Goal: Task Accomplishment & Management: Manage account settings

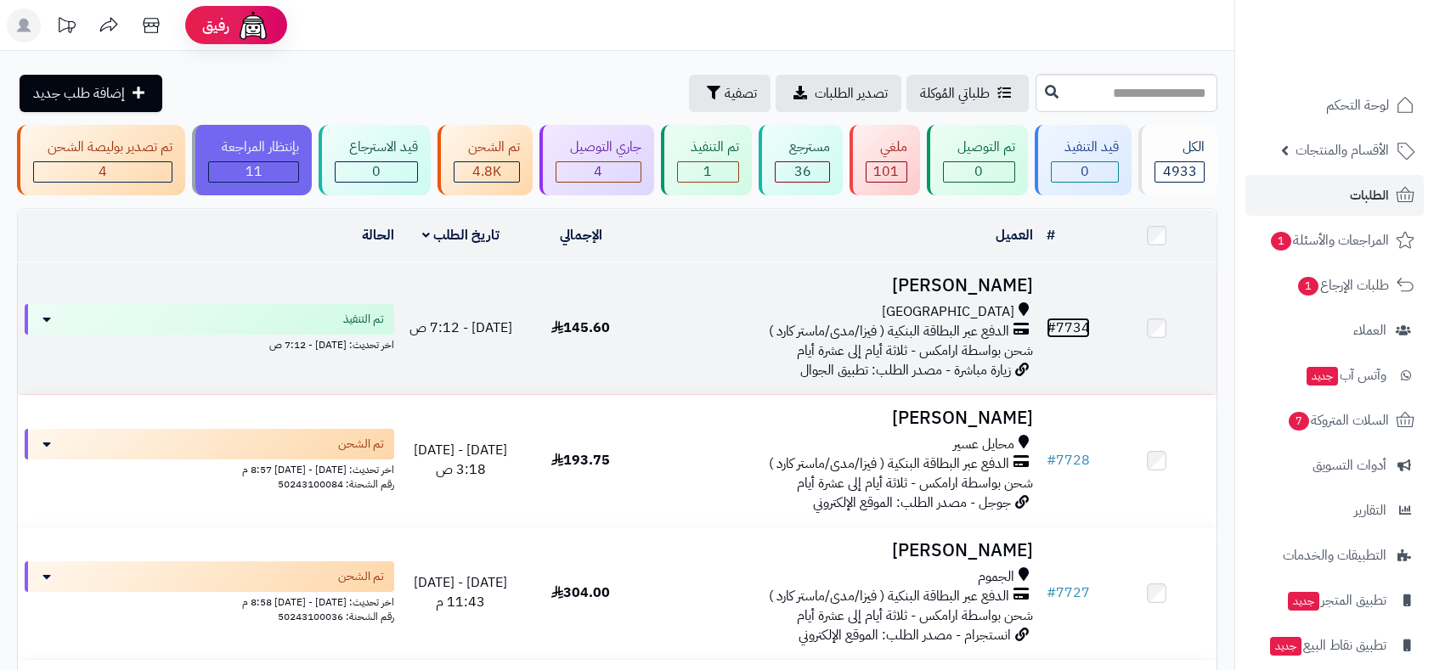
click at [1073, 323] on link "# 7734" at bounding box center [1068, 328] width 43 height 20
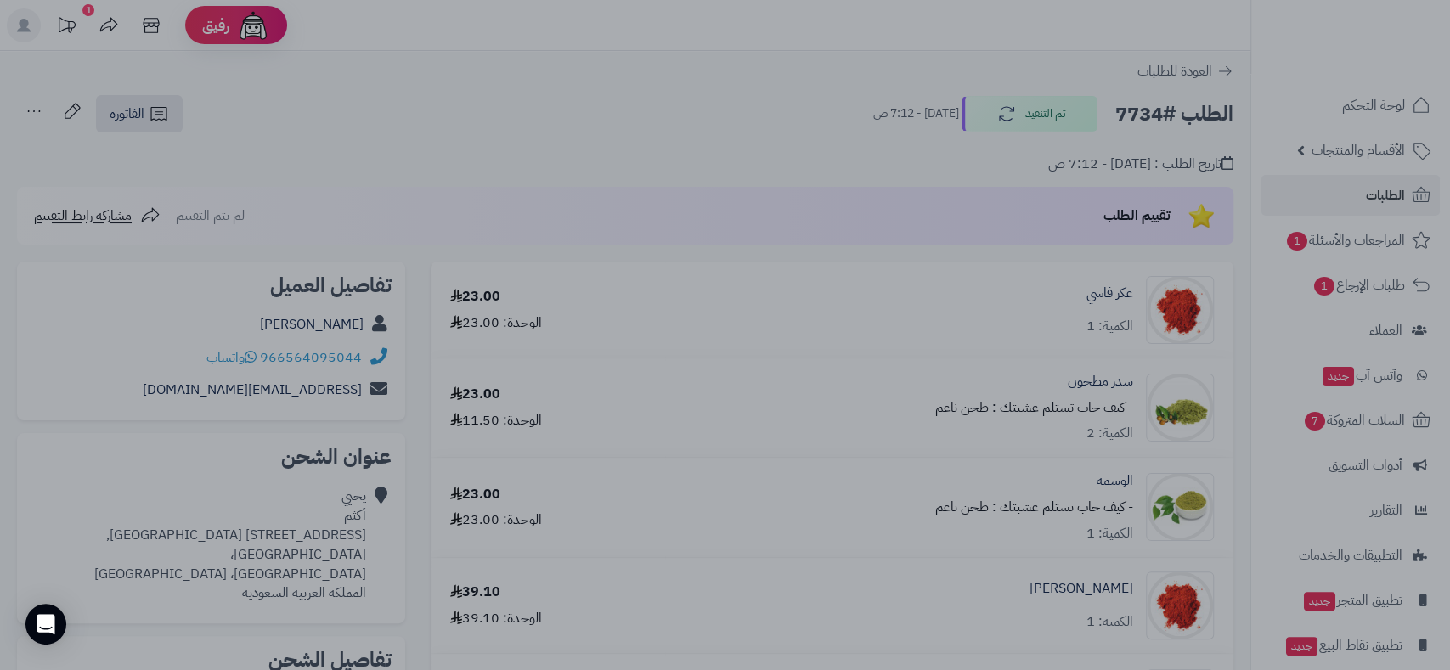
click at [842, 43] on div at bounding box center [725, 335] width 1450 height 670
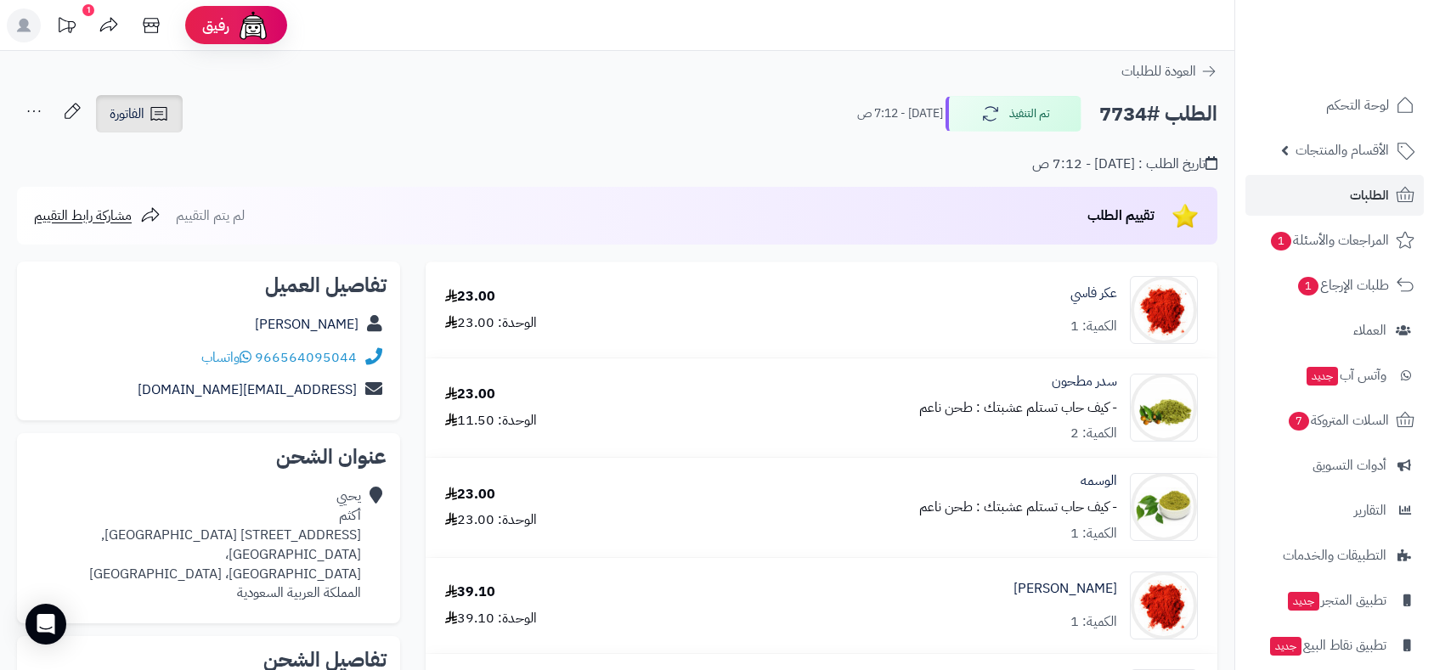
click at [121, 105] on span "الفاتورة" at bounding box center [127, 114] width 35 height 20
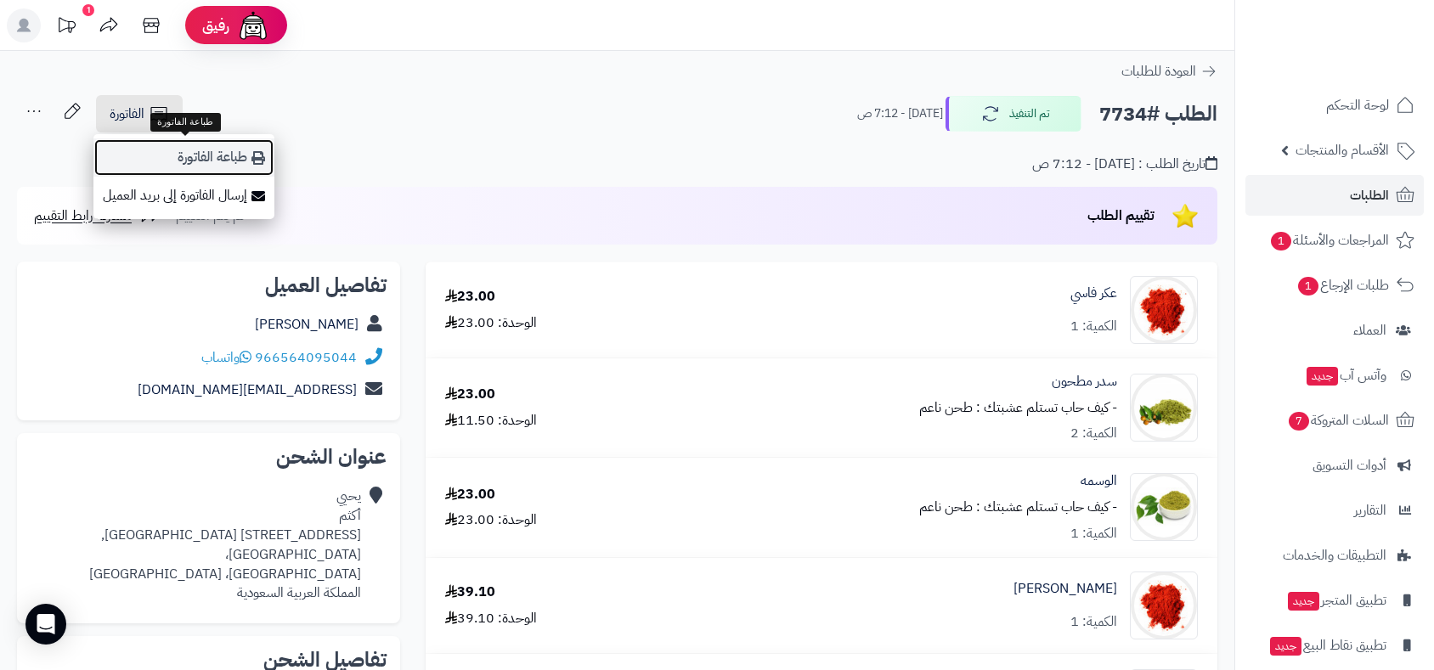
click at [195, 150] on link "طباعة الفاتورة" at bounding box center [183, 157] width 181 height 38
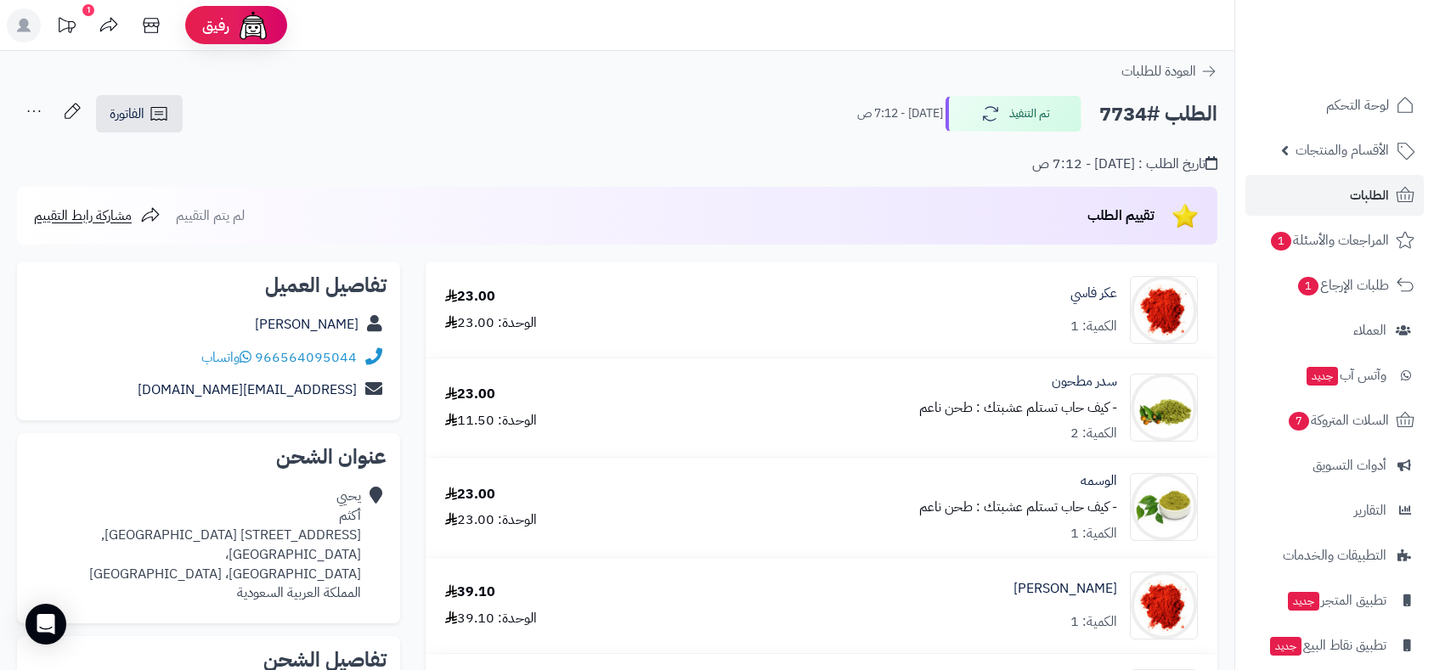
scroll to position [472, 0]
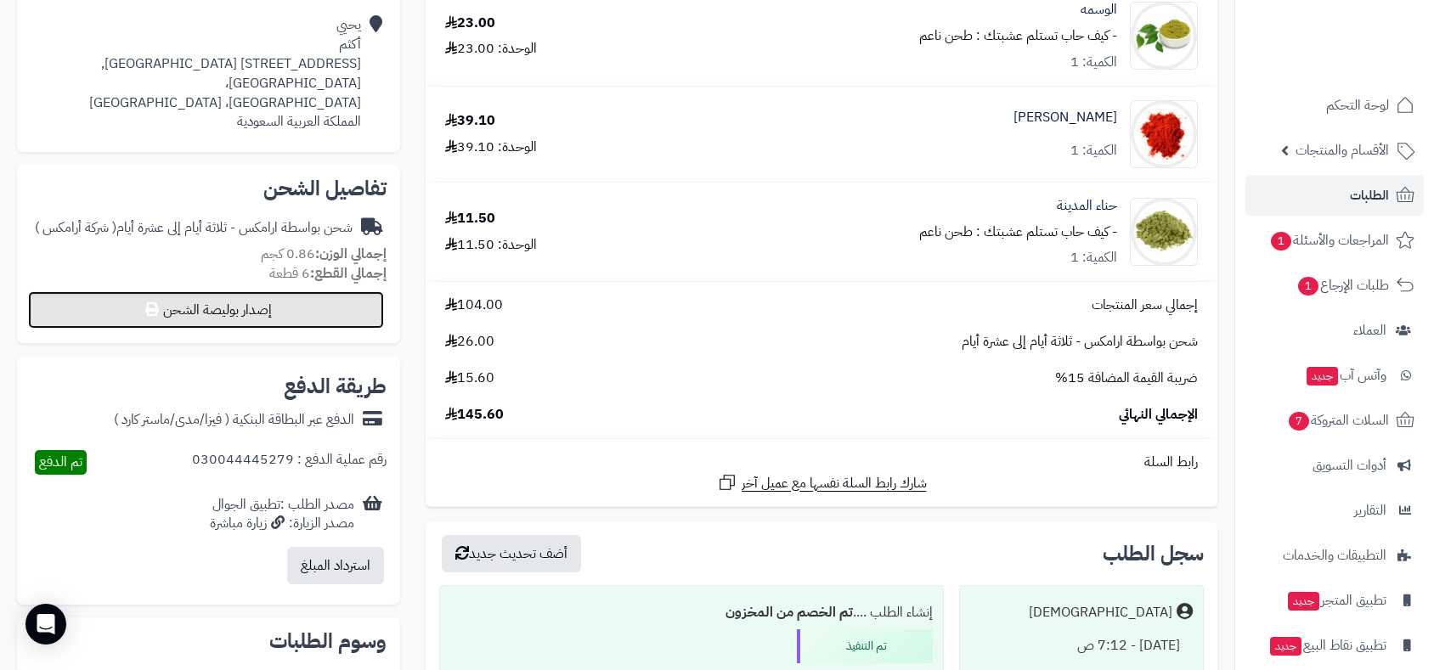
click at [308, 297] on button "إصدار بوليصة الشحن" at bounding box center [206, 309] width 356 height 37
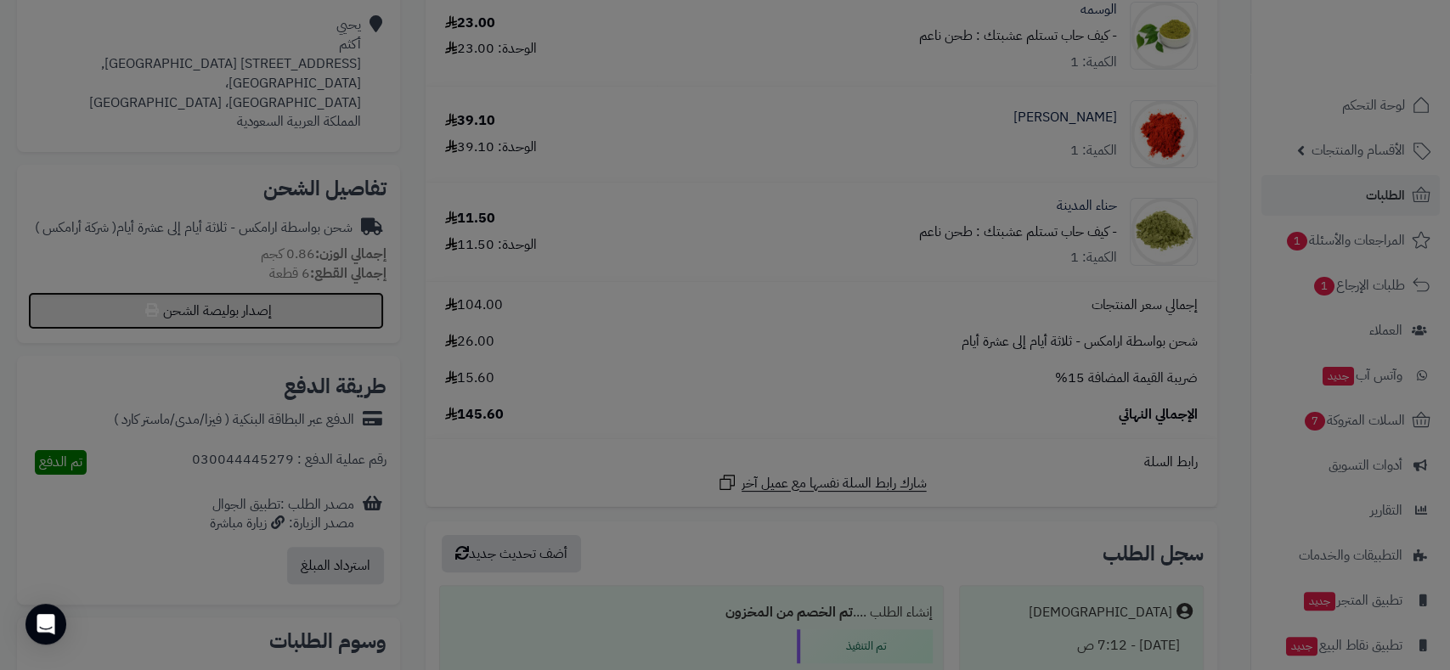
select select "******"
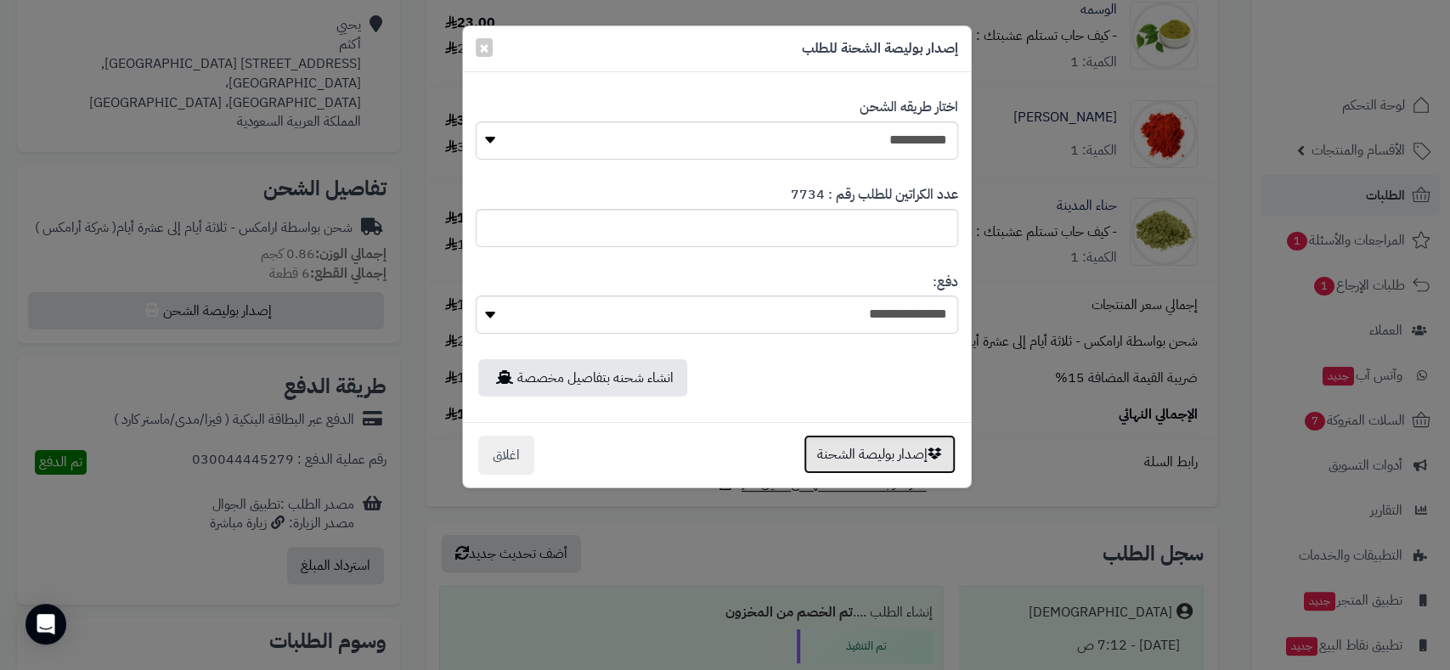
click at [863, 443] on button "إصدار بوليصة الشحنة" at bounding box center [880, 454] width 152 height 39
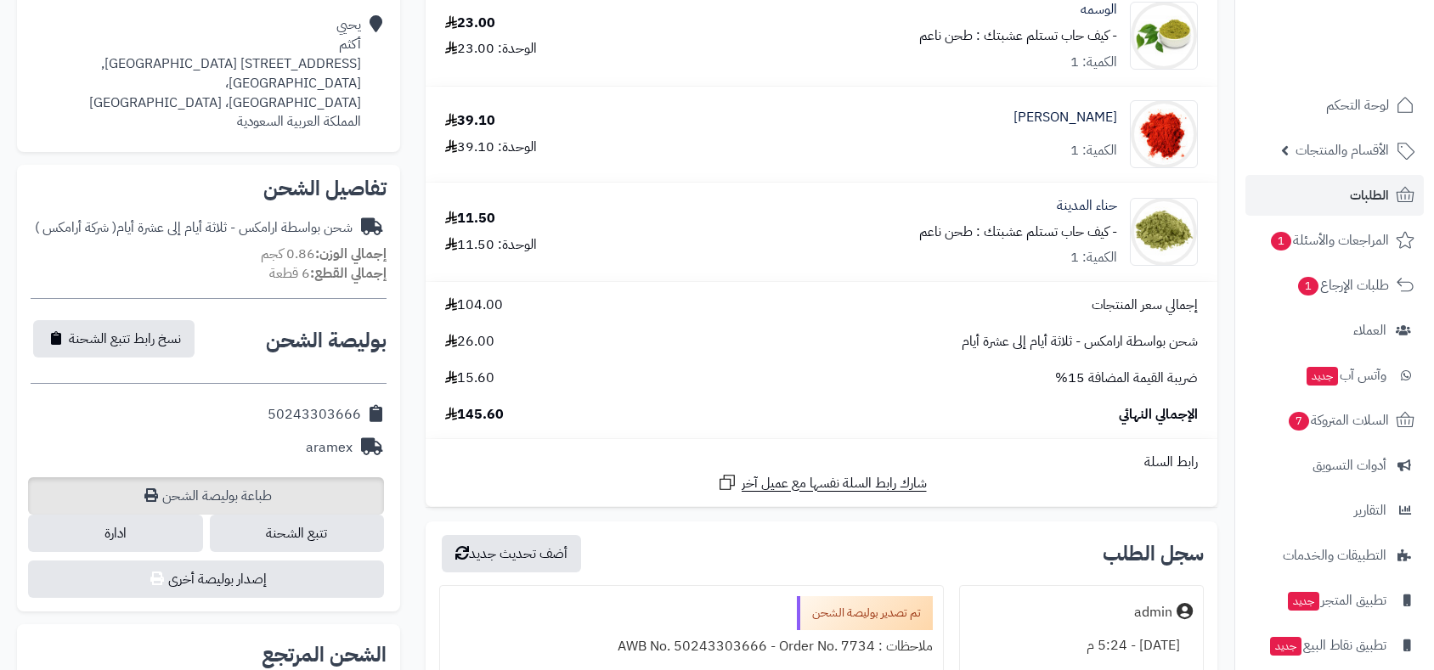
scroll to position [414, 0]
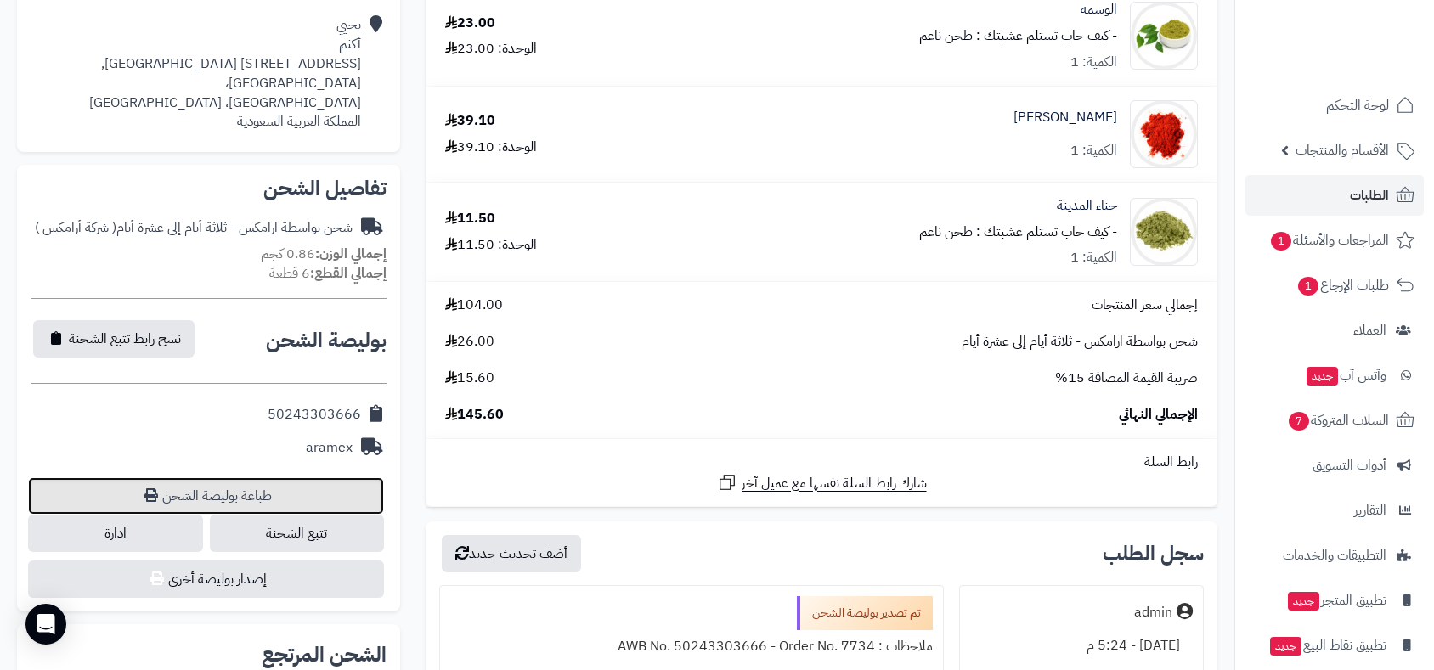
click at [236, 477] on link "طباعة بوليصة الشحن" at bounding box center [206, 495] width 356 height 37
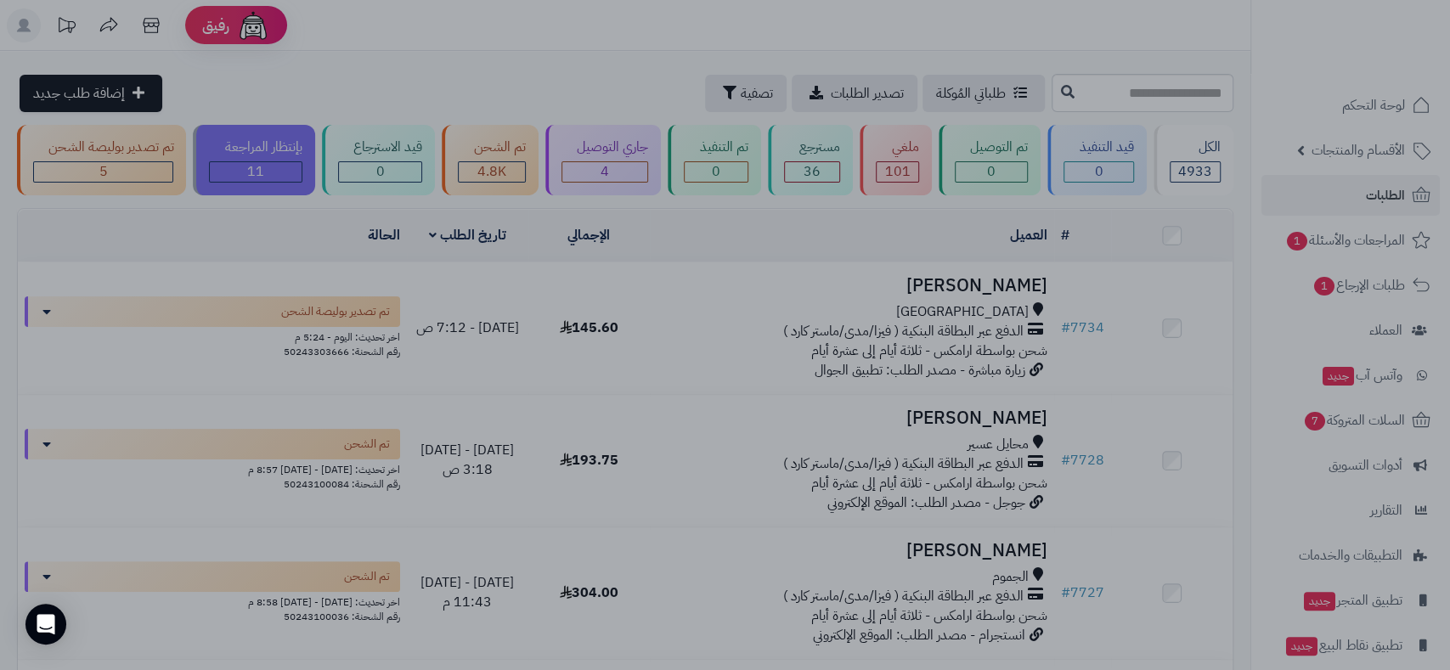
click at [1297, 13] on div at bounding box center [725, 335] width 1450 height 670
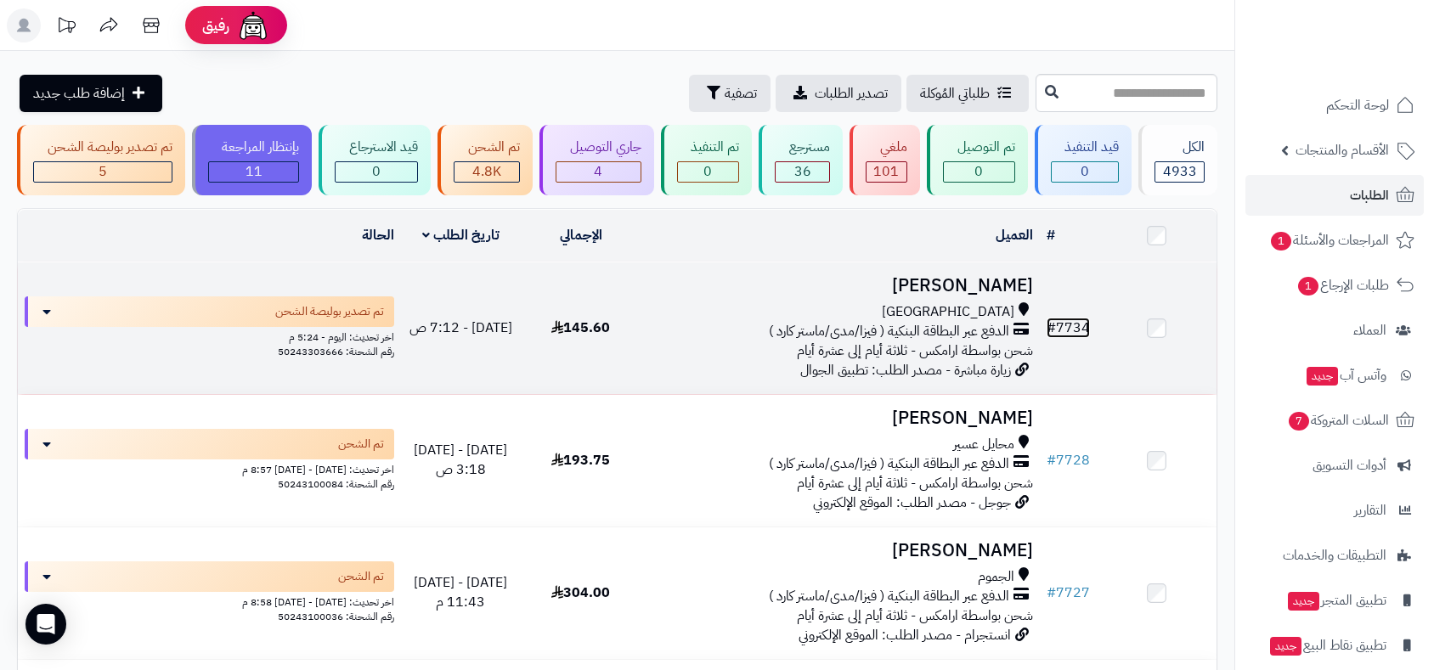
click at [1066, 324] on link "# 7734" at bounding box center [1068, 328] width 43 height 20
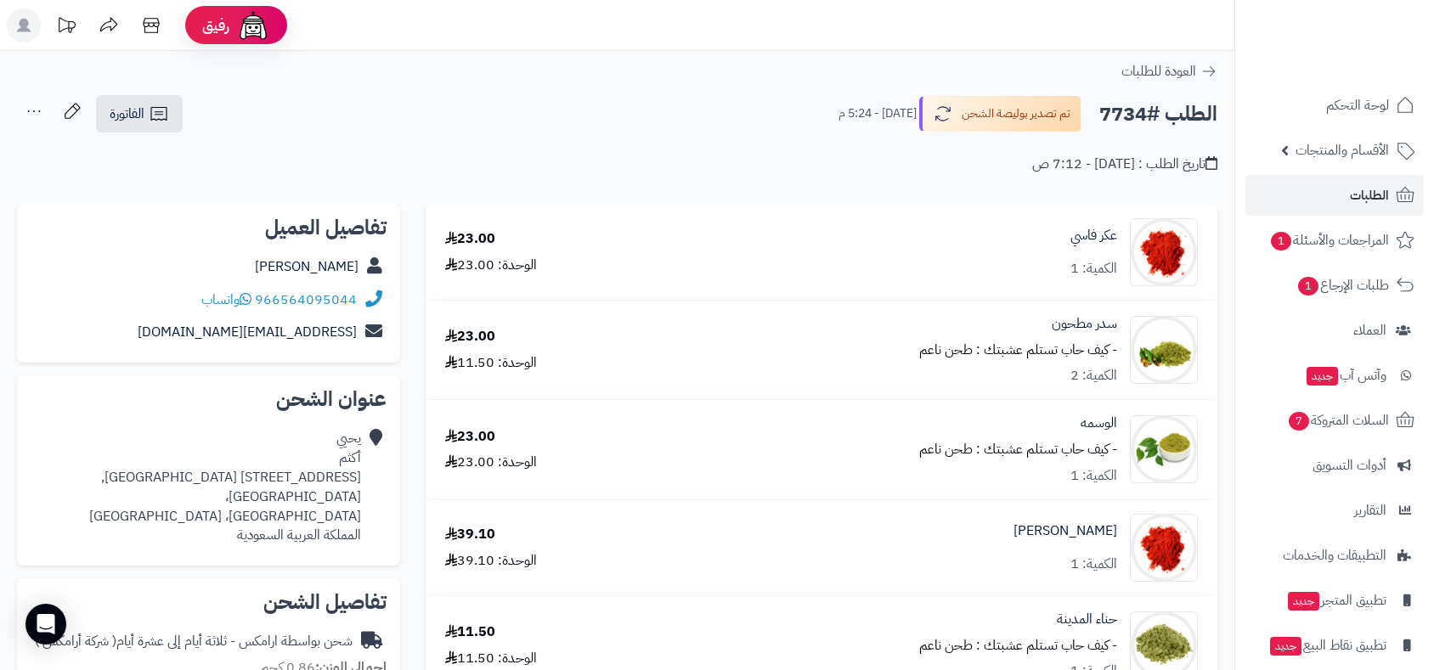
click at [1067, 231] on div "عكر فاسي الكمية: 1" at bounding box center [937, 252] width 547 height 68
click at [1091, 234] on link "عكر فاسي" at bounding box center [1094, 236] width 47 height 20
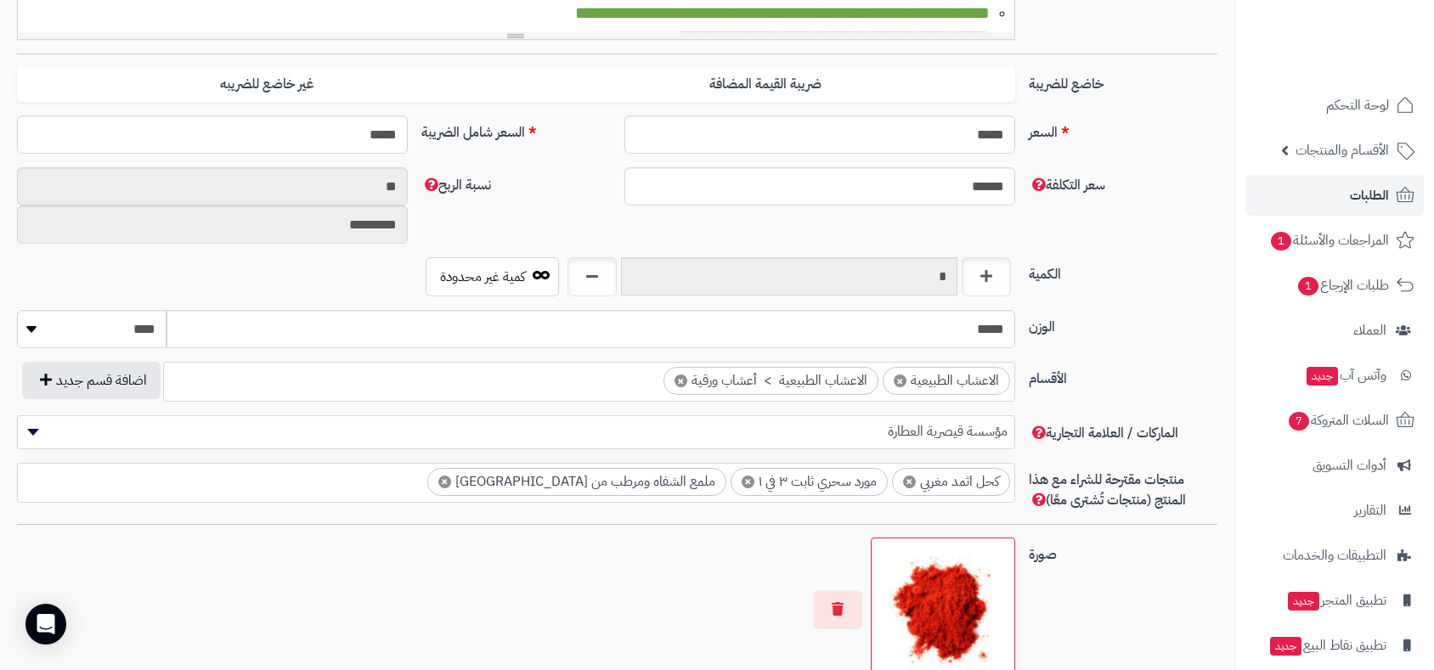
scroll to position [703, 0]
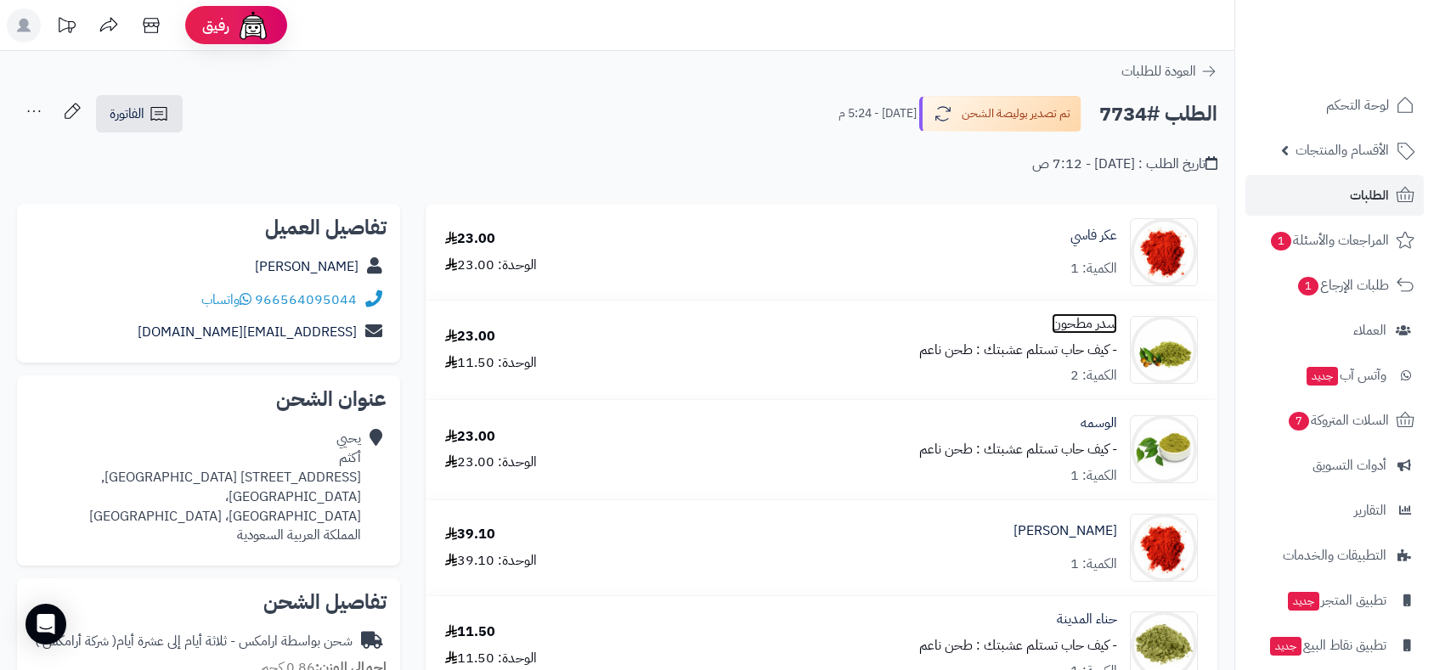
click at [1081, 327] on link "سدر مطحون" at bounding box center [1084, 324] width 65 height 20
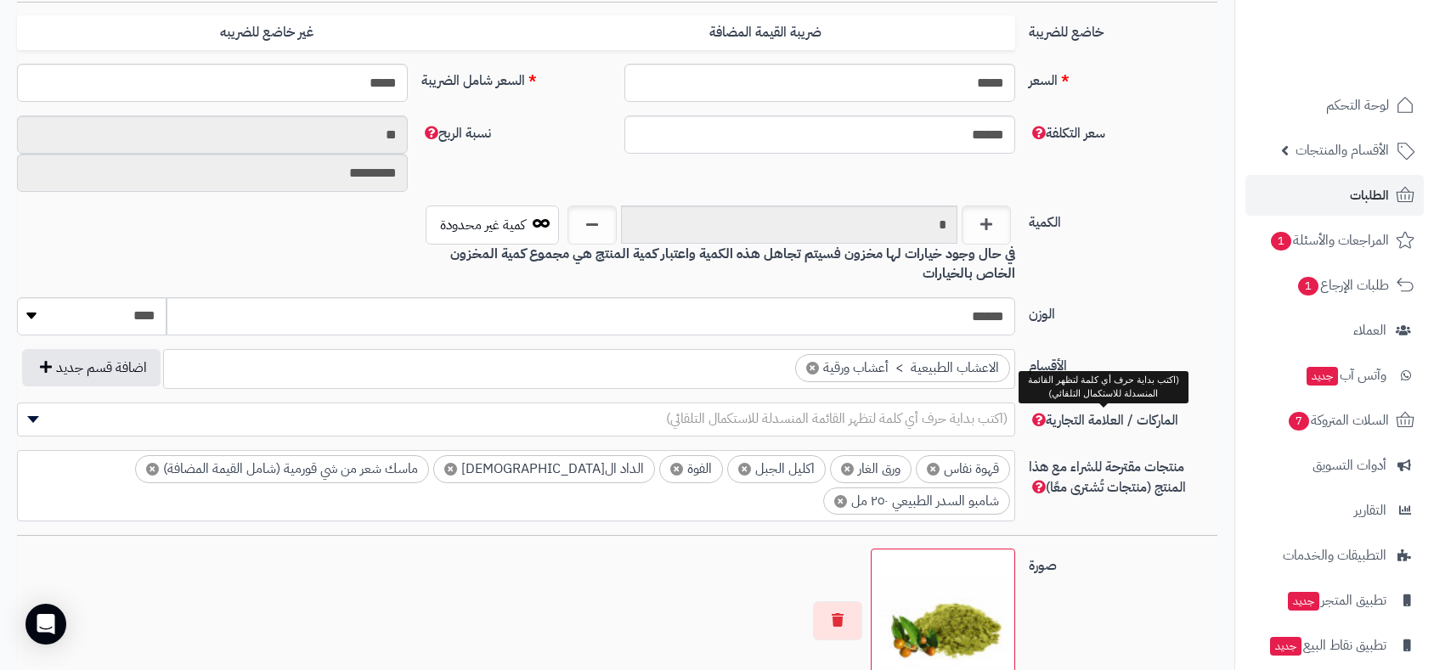
scroll to position [798, 0]
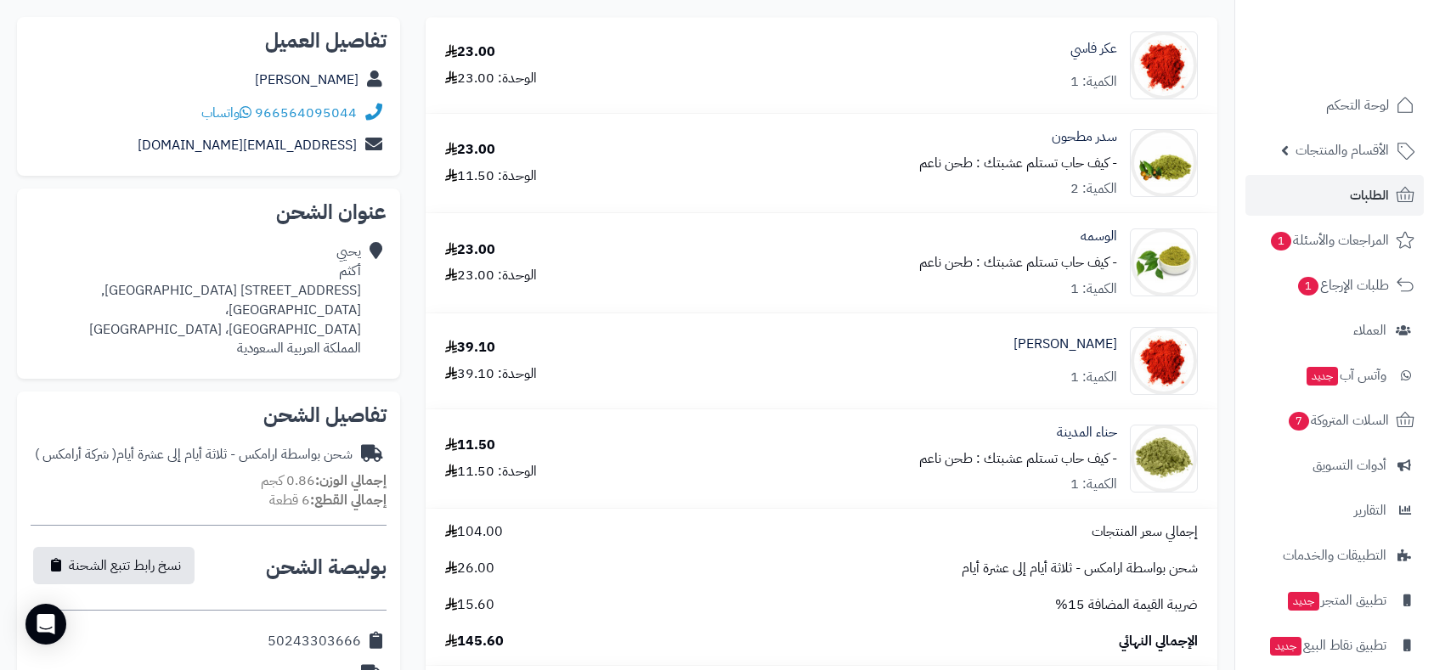
scroll to position [189, 0]
click at [1085, 238] on link "الوسمه" at bounding box center [1099, 235] width 37 height 20
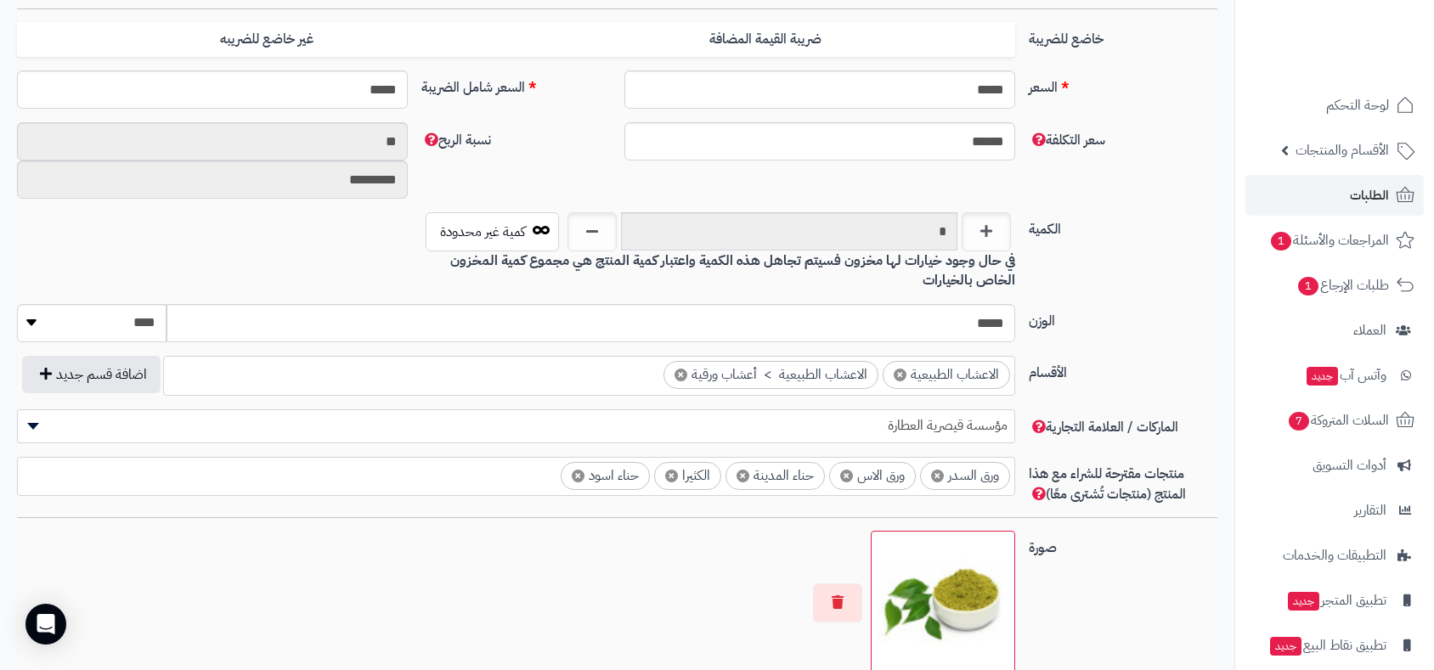
scroll to position [754, 0]
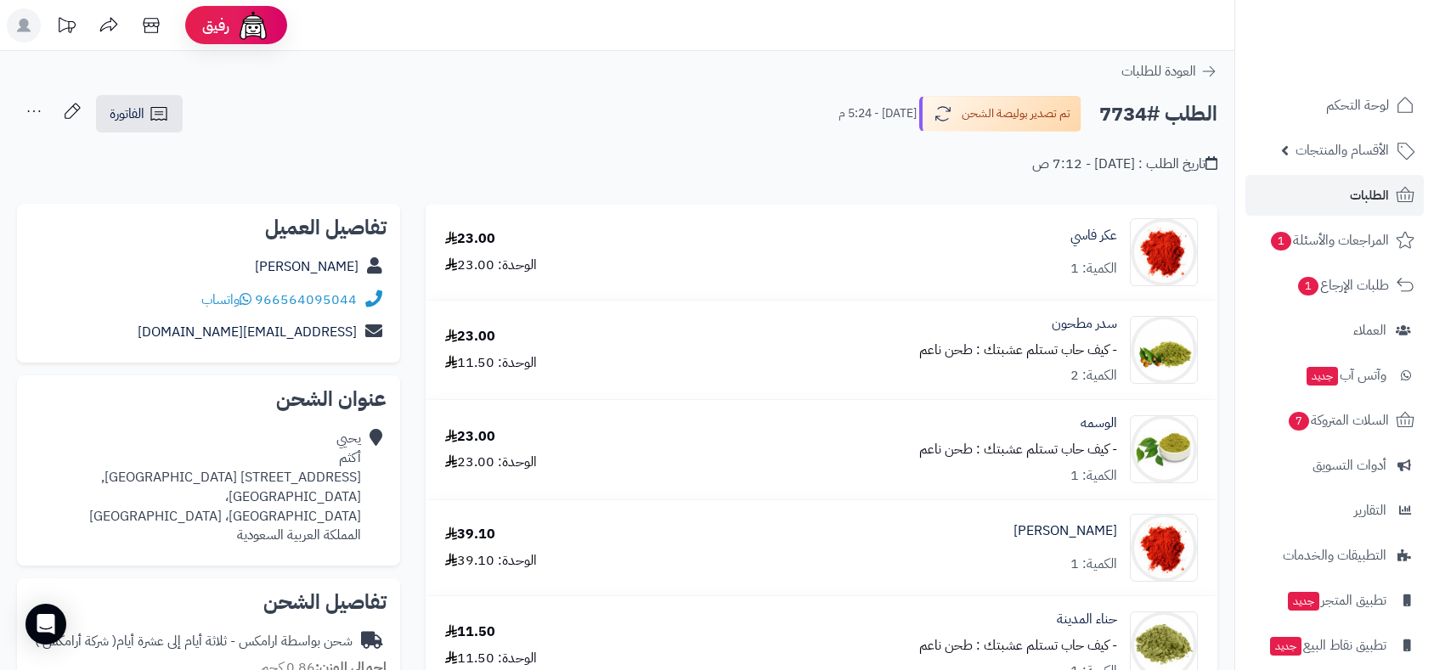
scroll to position [189, 0]
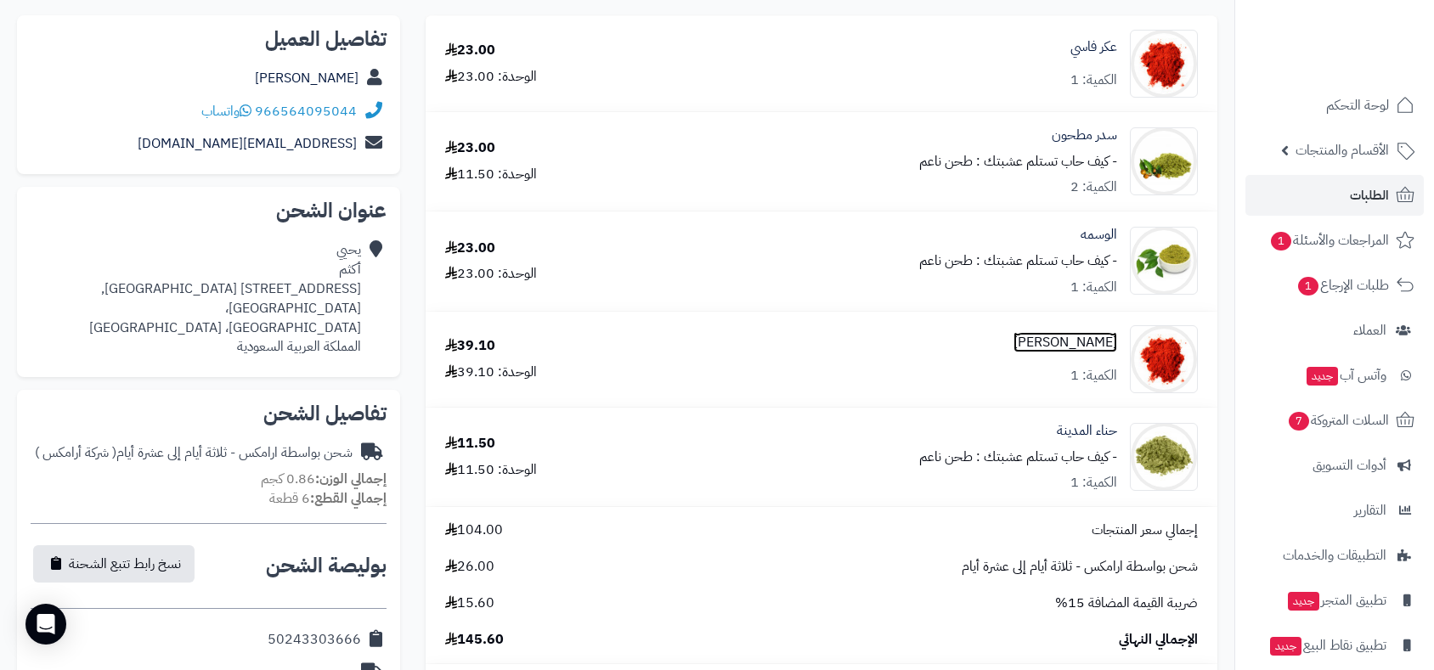
click at [1090, 342] on link "[PERSON_NAME]" at bounding box center [1066, 343] width 104 height 20
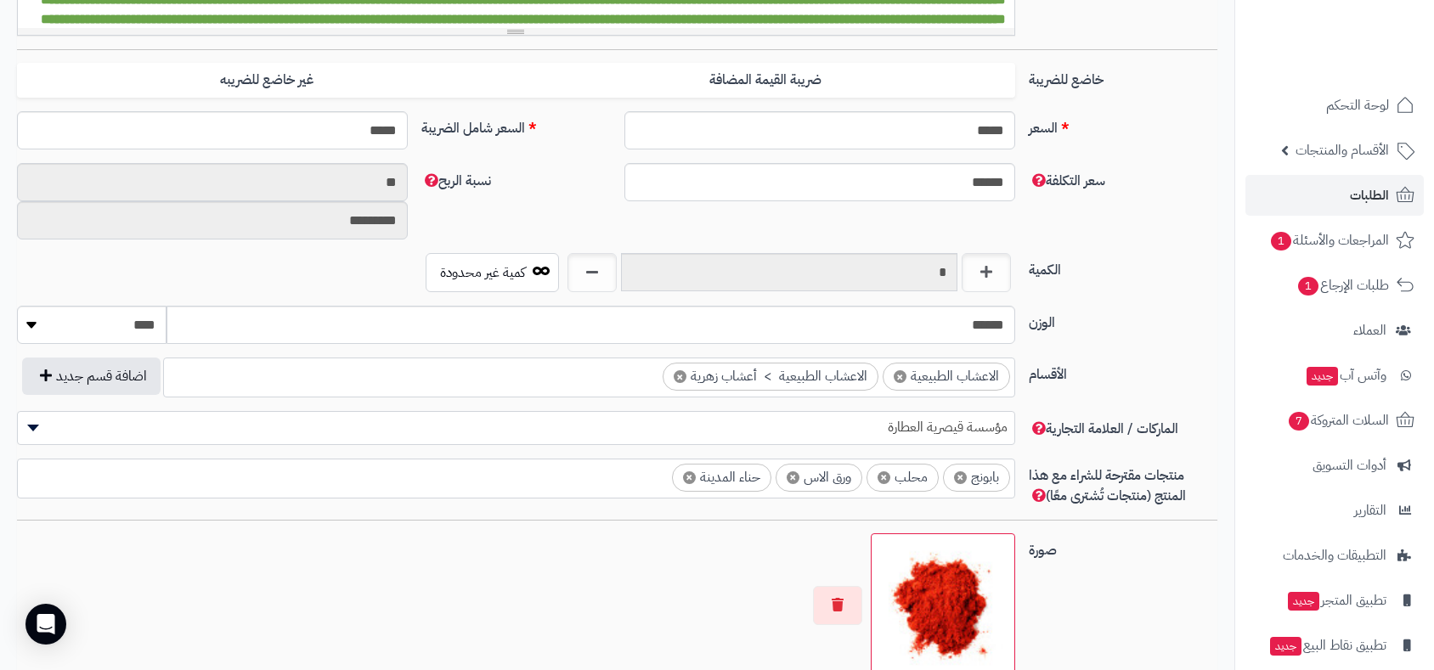
scroll to position [703, 0]
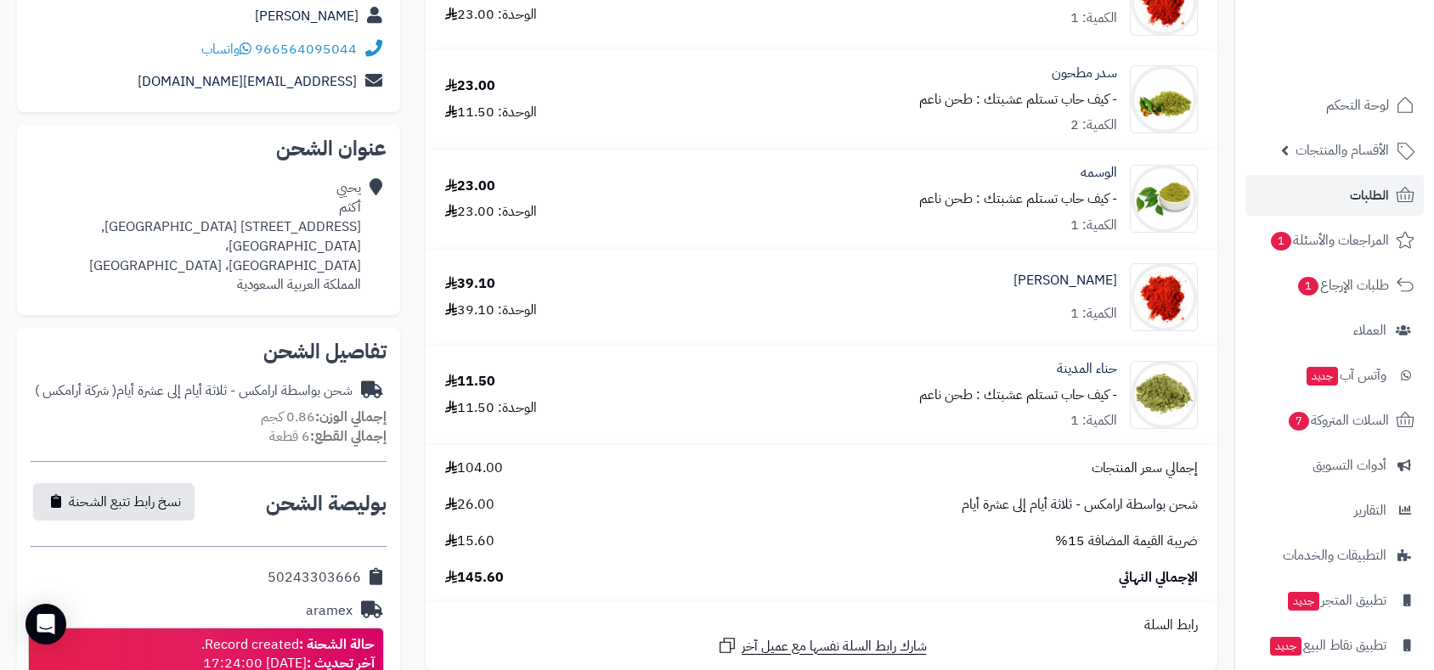
scroll to position [283, 0]
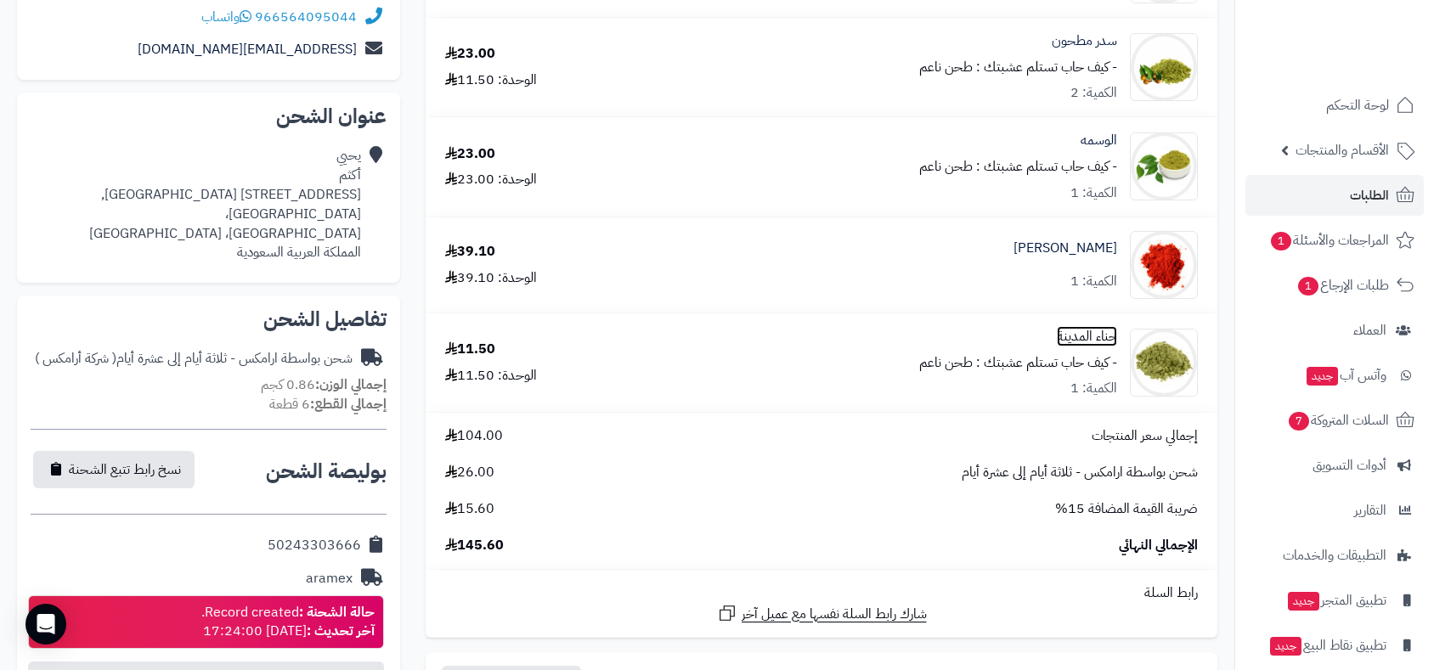
click at [1088, 335] on link "حناء المدينة" at bounding box center [1087, 337] width 60 height 20
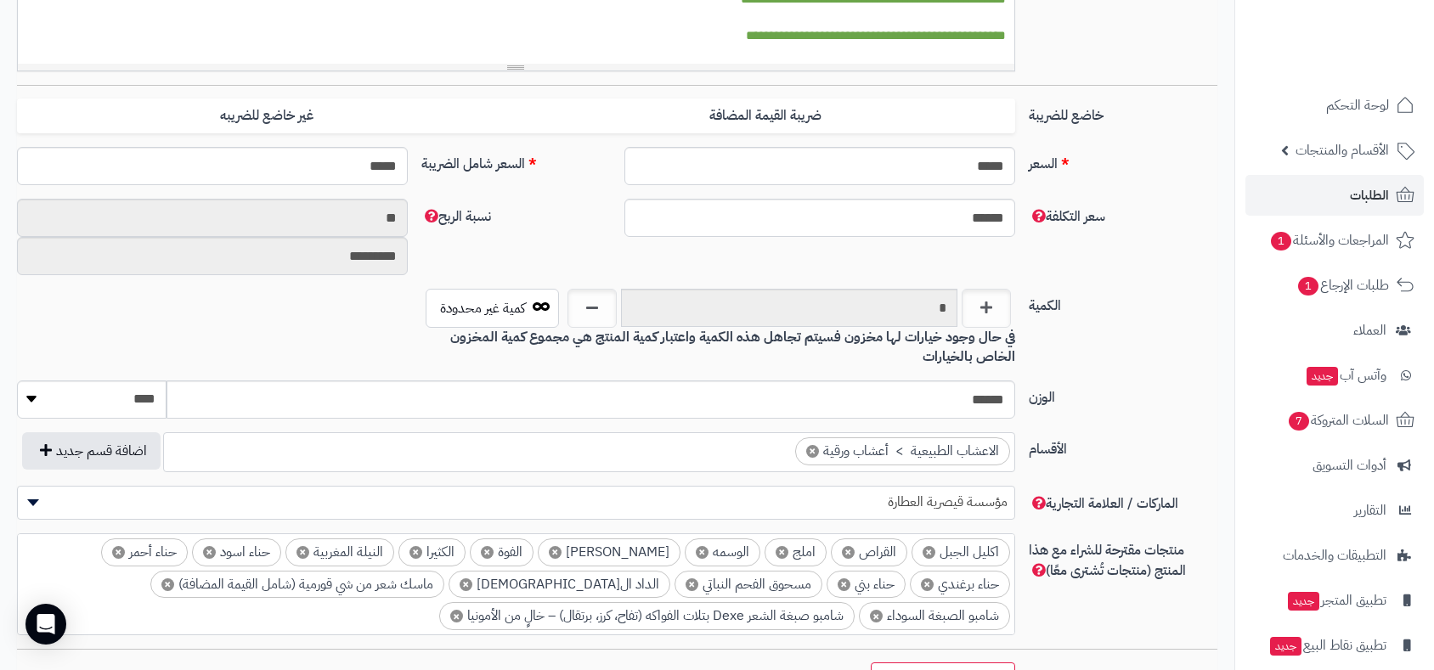
scroll to position [798, 0]
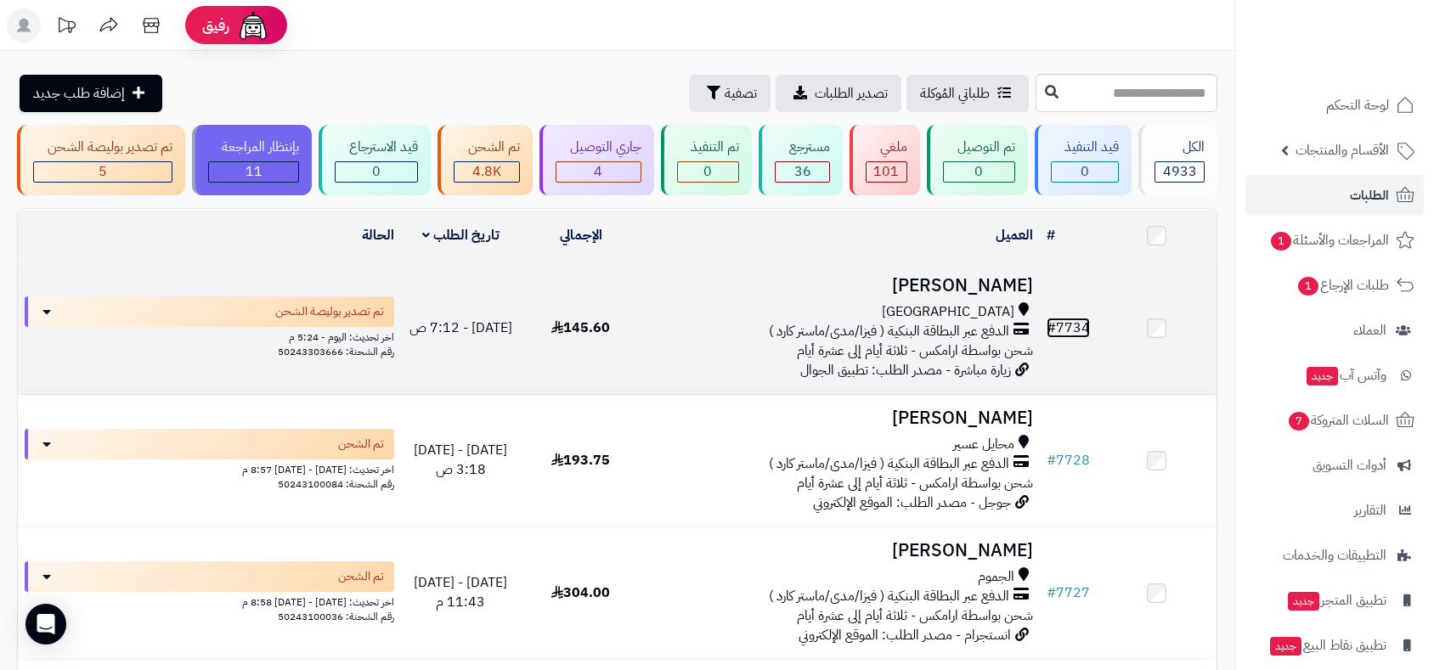
click at [1068, 324] on link "# 7734" at bounding box center [1068, 328] width 43 height 20
